Goal: Find contact information: Find contact information

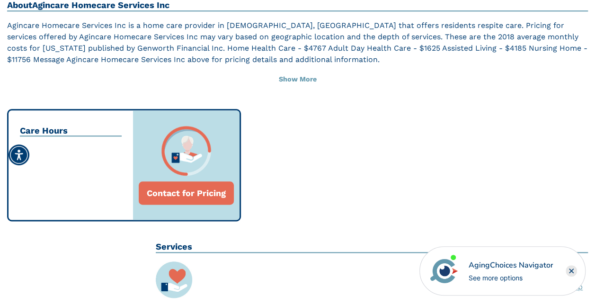
scroll to position [284, 0]
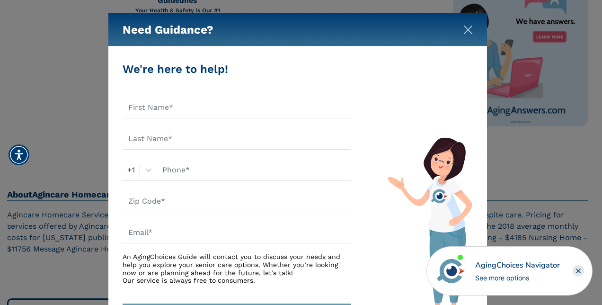
click at [465, 32] on img "Close" at bounding box center [468, 29] width 9 height 9
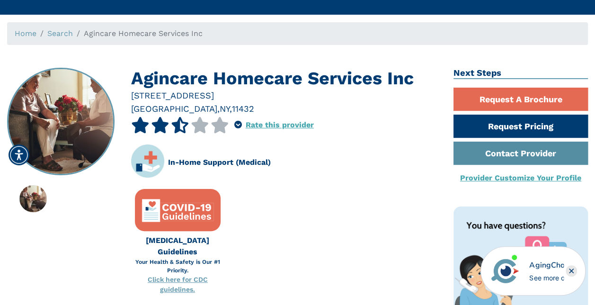
scroll to position [47, 0]
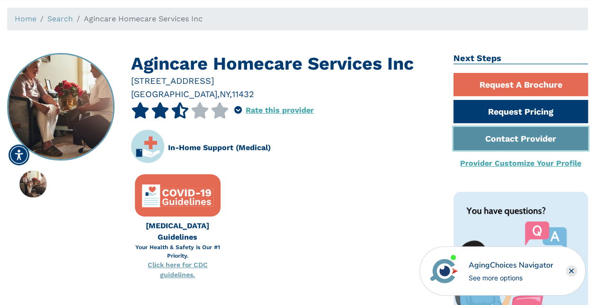
click at [502, 140] on link "Contact Provider" at bounding box center [521, 138] width 134 height 23
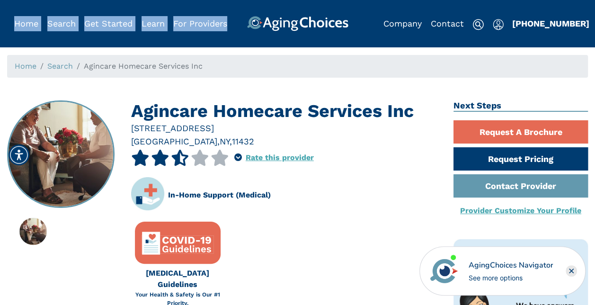
drag, startPoint x: 511, startPoint y: 24, endPoint x: 564, endPoint y: 33, distance: 53.9
click at [564, 33] on header "Home Search Browse Get Started Learn For Providers Company Contact Sign In Sign…" at bounding box center [297, 23] width 595 height 47
click at [27, 24] on link "Home" at bounding box center [26, 23] width 24 height 10
